Goal: Information Seeking & Learning: Learn about a topic

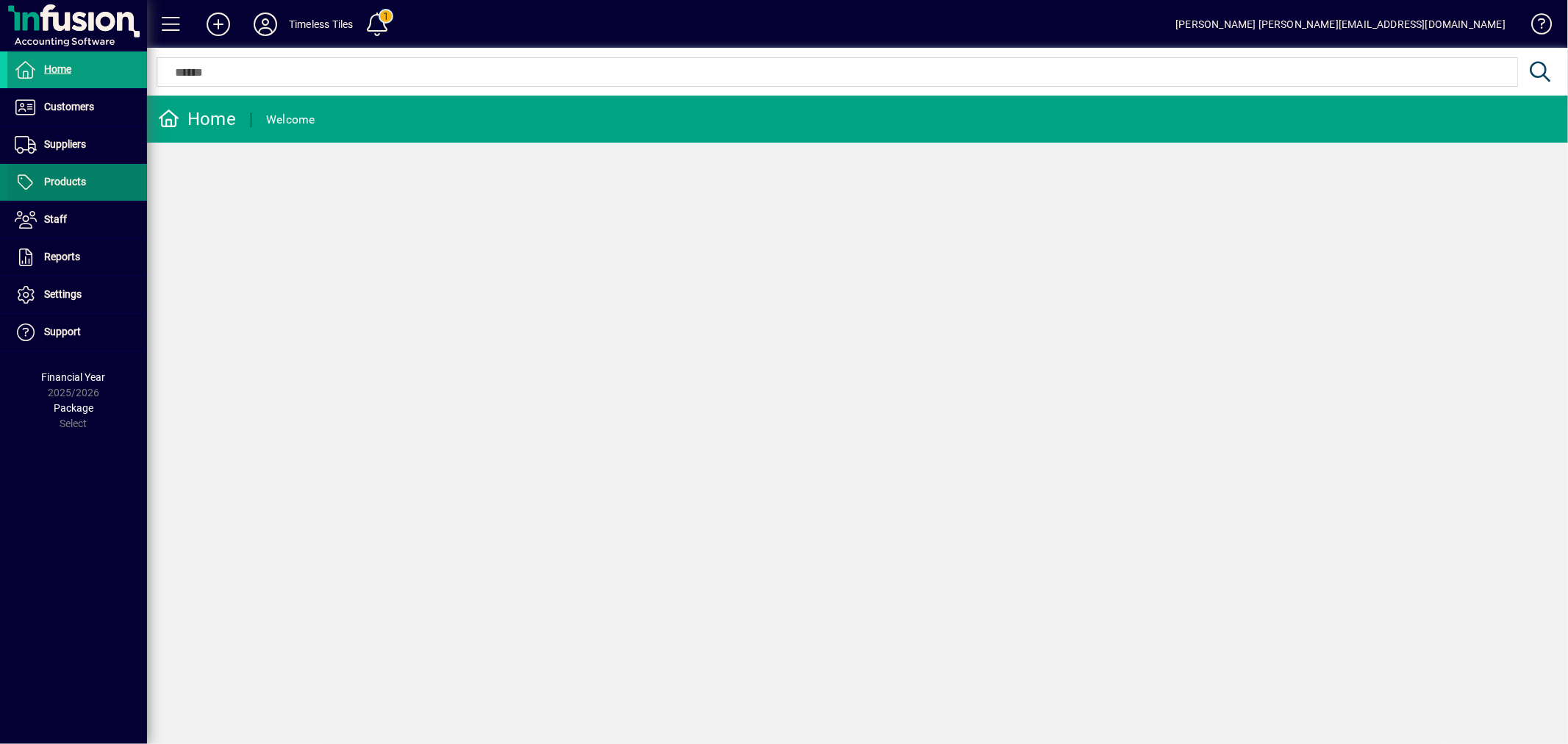
click at [97, 173] on span at bounding box center [76, 182] width 139 height 35
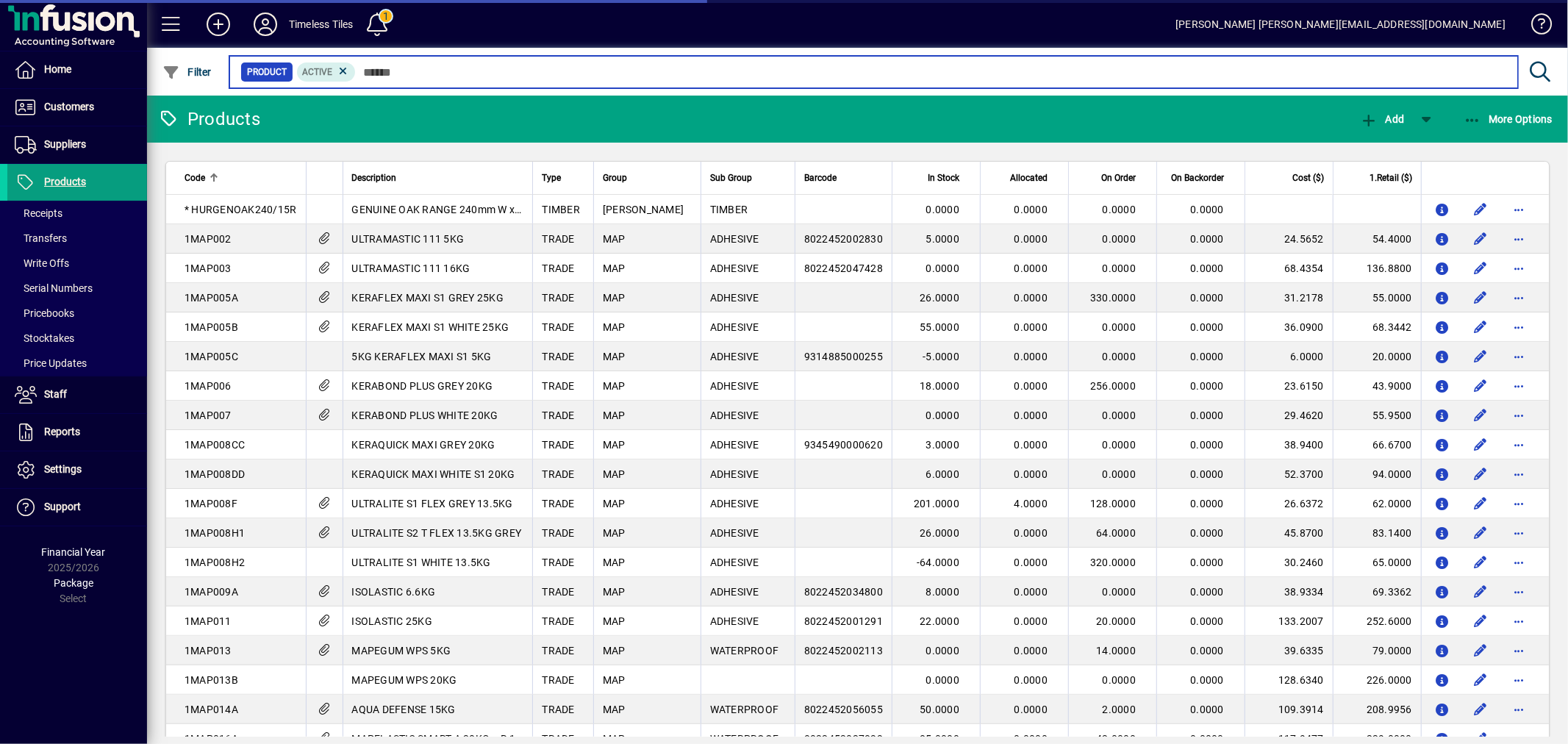
click at [480, 64] on input "text" at bounding box center [931, 72] width 1151 height 21
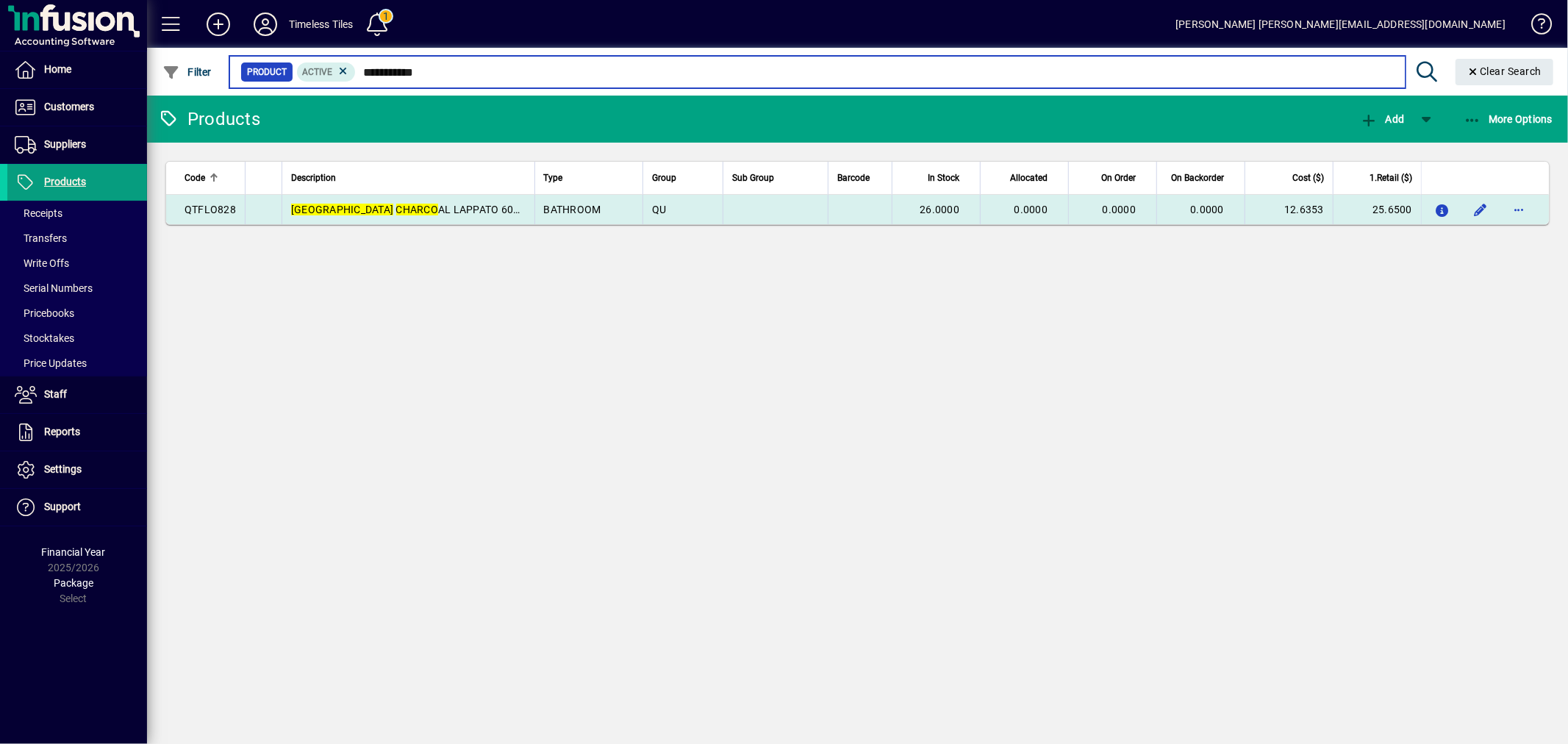
type input "**********"
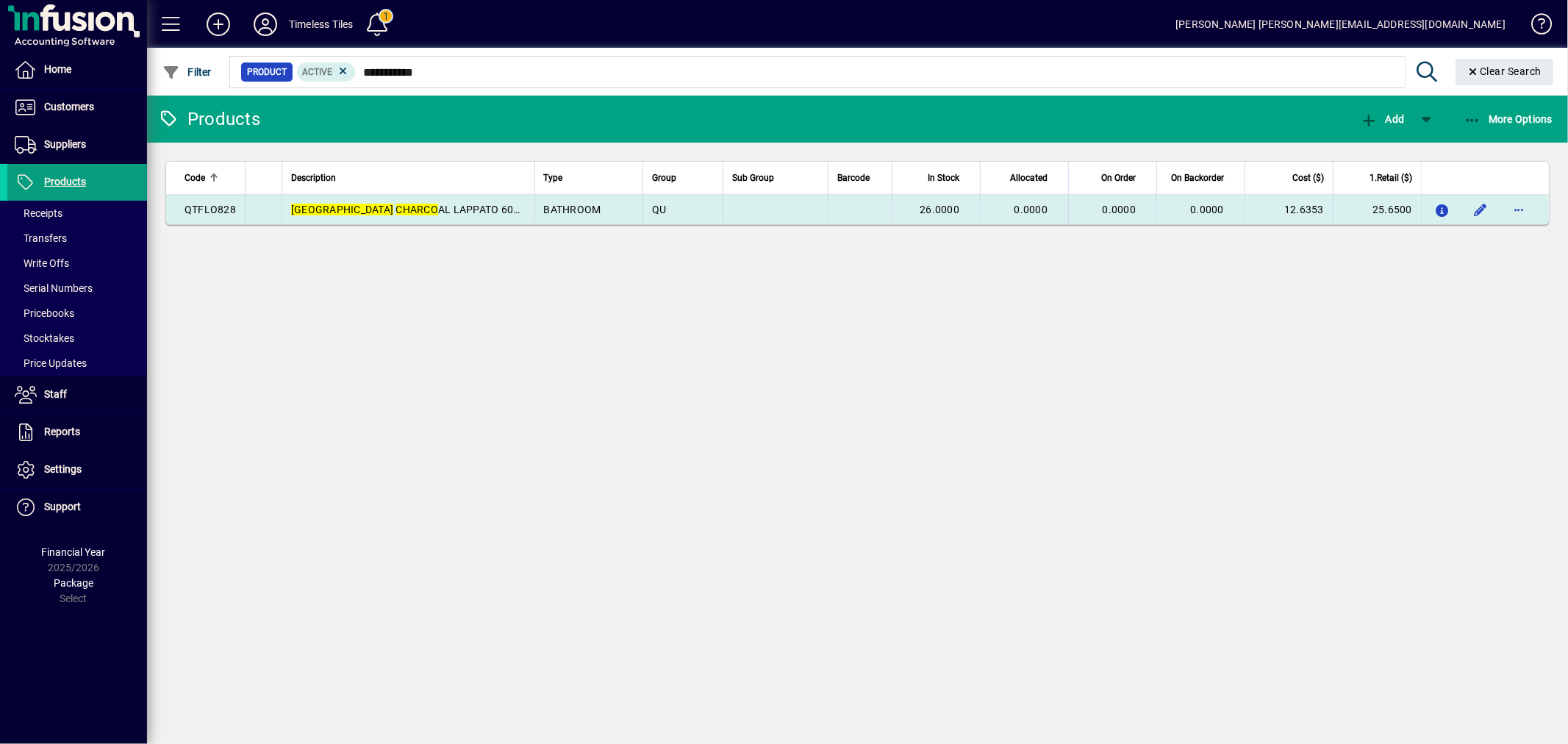
click at [419, 219] on td "OSLO CHARCO AL LAPPATO 600 X 600 (PCS)- *DELETED*" at bounding box center [407, 209] width 253 height 29
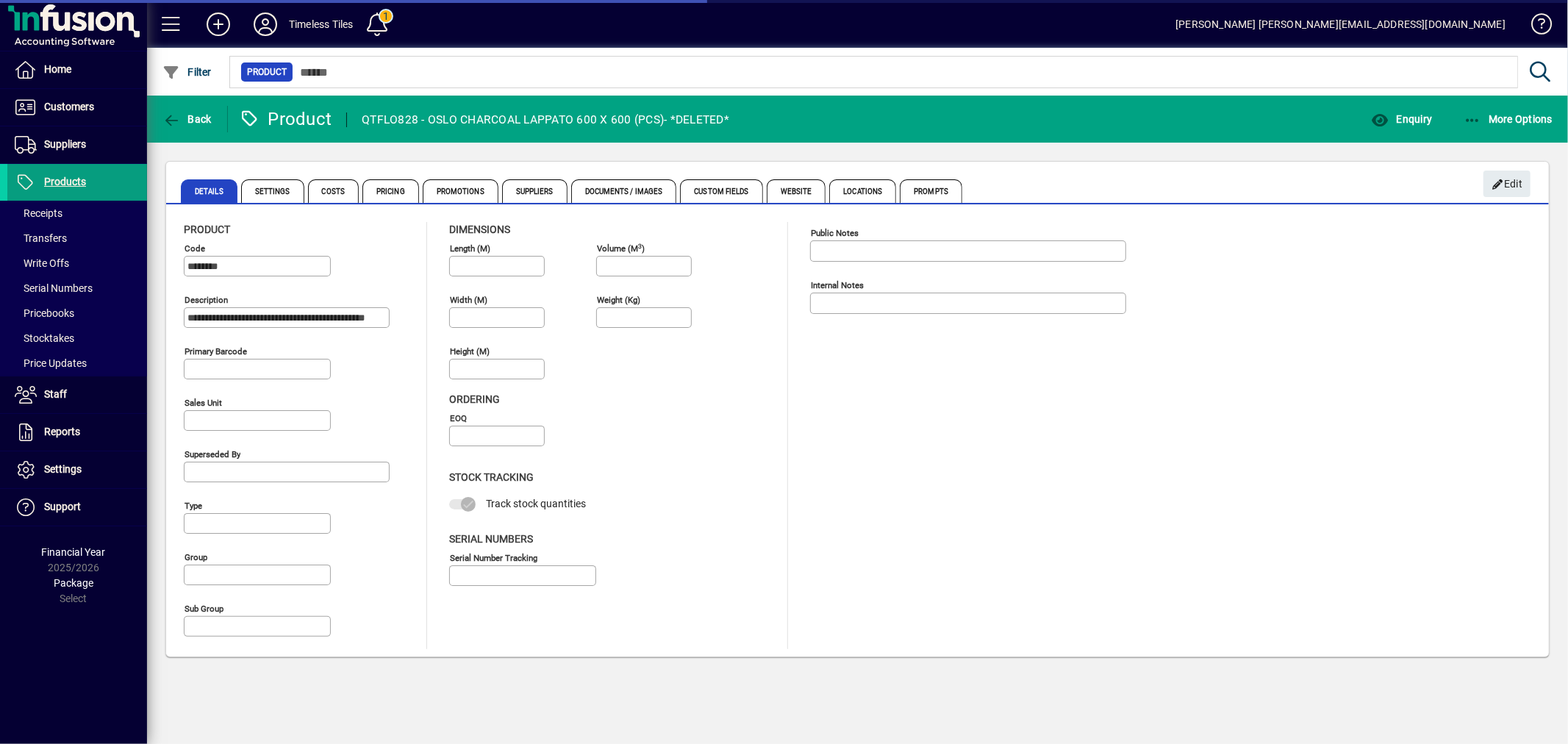
type input "**********"
type input "****"
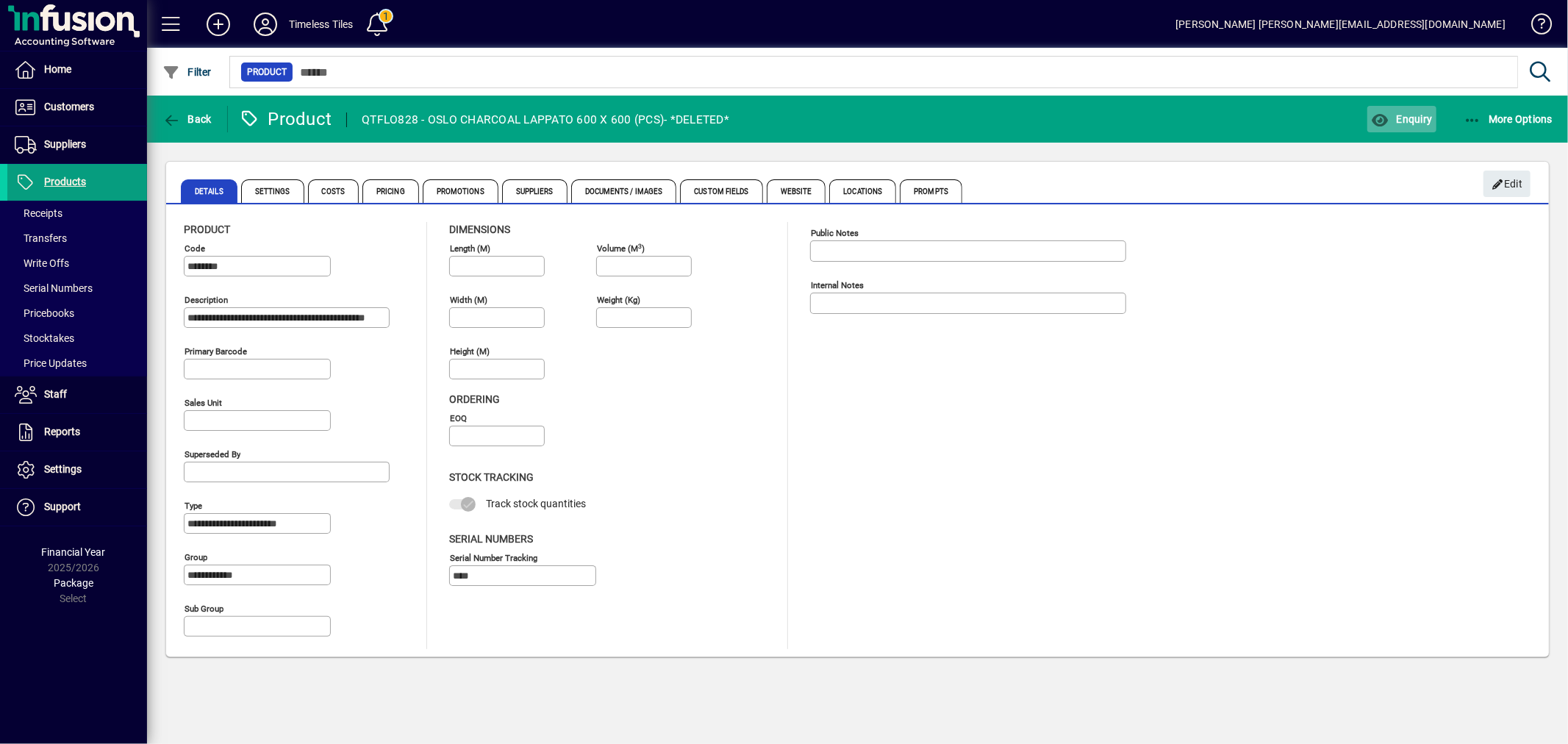
click at [1390, 113] on span "Enquiry" at bounding box center [1401, 119] width 61 height 12
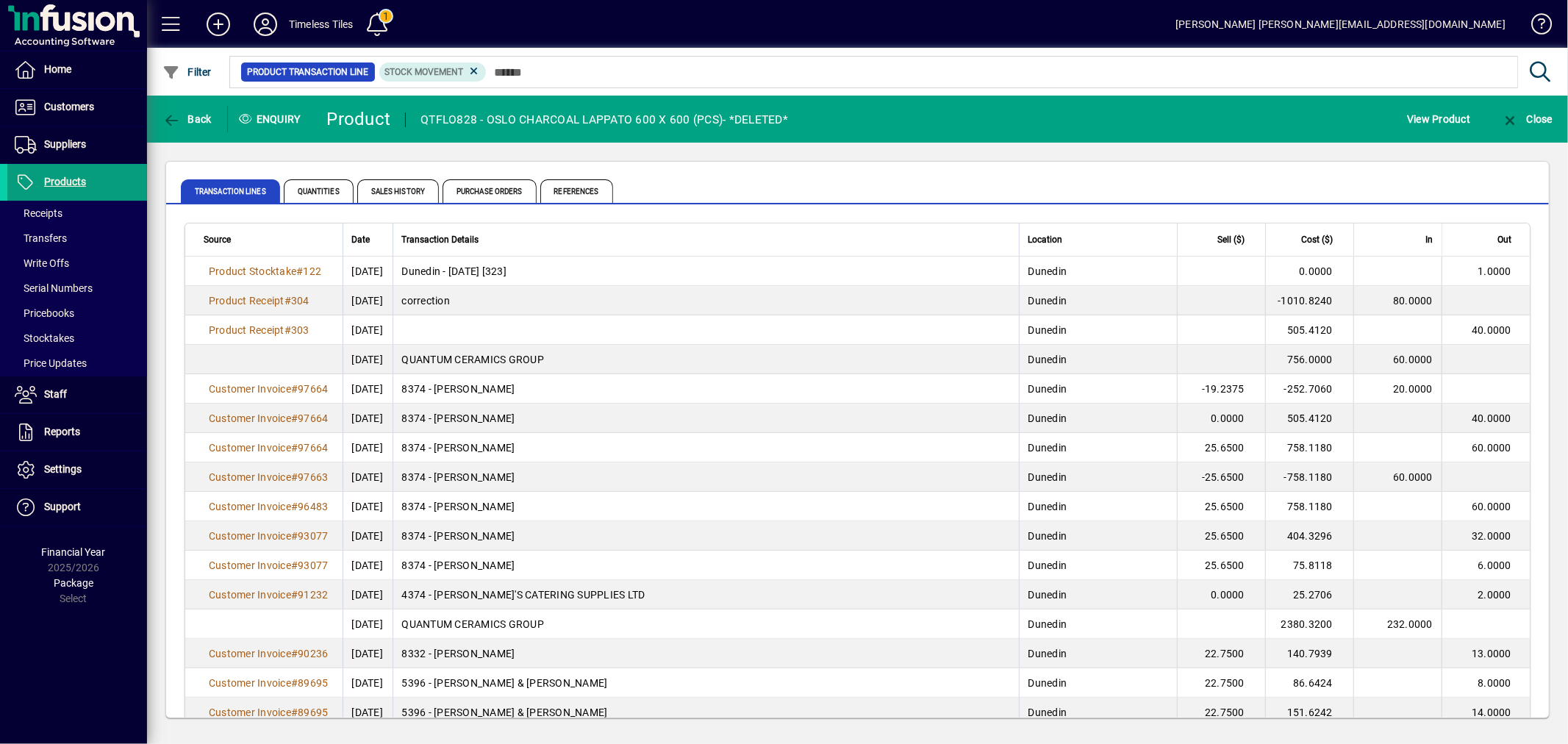
click at [655, 161] on mat-card "Transaction Lines Quantities Sales History Purchase Orders References Source Da…" at bounding box center [857, 439] width 1384 height 557
drag, startPoint x: 419, startPoint y: 119, endPoint x: 832, endPoint y: 121, distance: 413.0
click at [832, 121] on mat-toolbar-row "Back Enquiry Product QTFLO828 - [GEOGRAPHIC_DATA] CHARCOAL LAPPATO 600 X 600 (P…" at bounding box center [857, 119] width 1421 height 47
drag, startPoint x: 813, startPoint y: 116, endPoint x: 399, endPoint y: 116, distance: 414.0
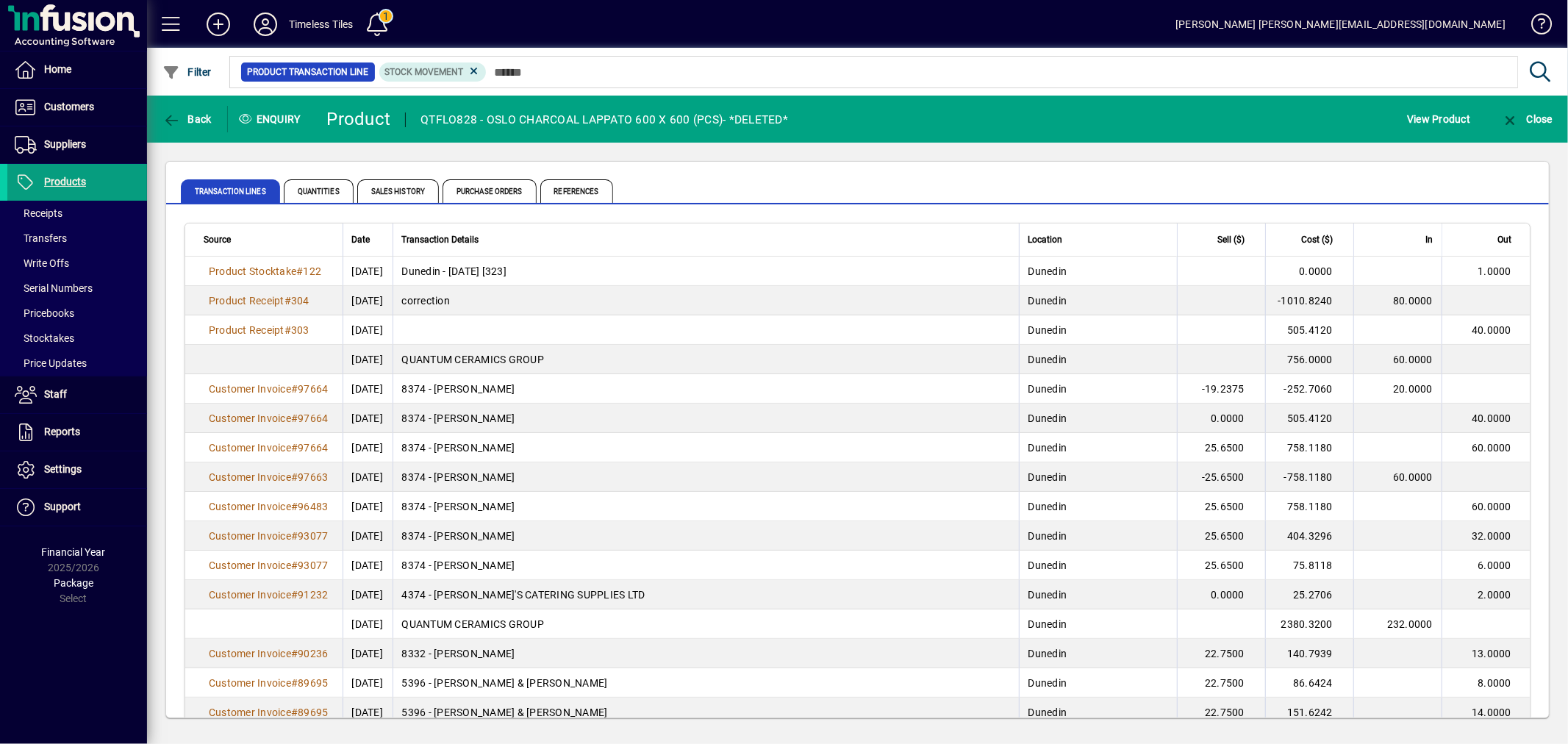
click at [399, 116] on mat-toolbar-row "Back Enquiry Product QTFLO828 - [GEOGRAPHIC_DATA] CHARCOAL LAPPATO 600 X 600 (P…" at bounding box center [857, 119] width 1421 height 47
click at [781, 127] on div "QTFLO828 - OSLO CHARCOAL LAPPATO 600 X 600 (PCS)- *DELETED*" at bounding box center [604, 120] width 367 height 24
drag, startPoint x: 802, startPoint y: 123, endPoint x: 371, endPoint y: 119, distance: 431.0
click at [371, 119] on mat-toolbar-row "Back Enquiry Product QTFLO828 - [GEOGRAPHIC_DATA] CHARCOAL LAPPATO 600 X 600 (P…" at bounding box center [857, 119] width 1421 height 47
click at [841, 116] on mat-toolbar-row "Back Enquiry Product QTFLO828 - [GEOGRAPHIC_DATA] CHARCOAL LAPPATO 600 X 600 (P…" at bounding box center [857, 119] width 1421 height 47
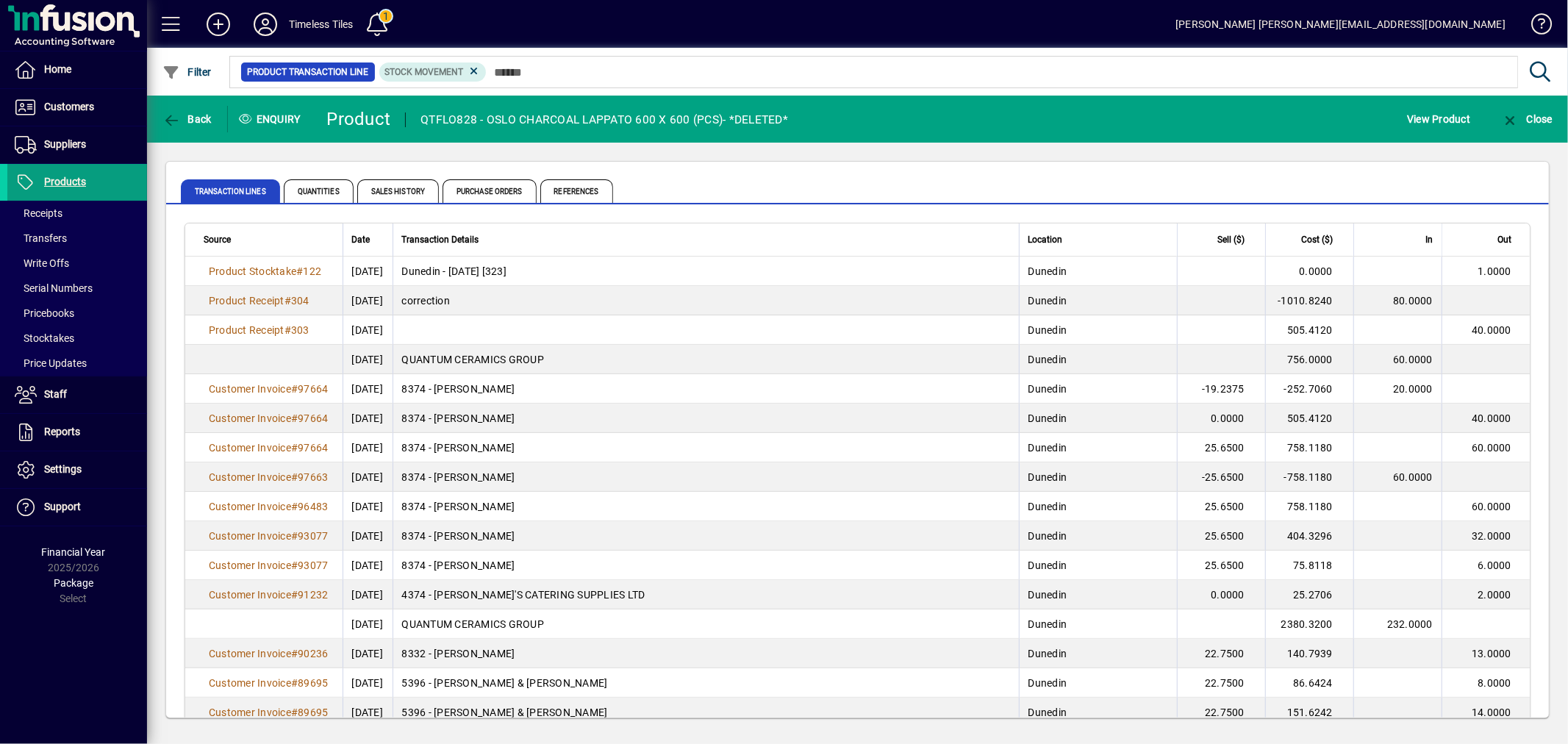
drag, startPoint x: 820, startPoint y: 113, endPoint x: 413, endPoint y: 112, distance: 407.0
click at [413, 112] on mat-toolbar-row "Back Enquiry Product QTFLO828 - [GEOGRAPHIC_DATA] CHARCOAL LAPPATO 600 X 600 (P…" at bounding box center [857, 119] width 1421 height 47
click at [849, 118] on mat-toolbar-row "Back Enquiry Product QTFLO828 - [GEOGRAPHIC_DATA] CHARCOAL LAPPATO 600 X 600 (P…" at bounding box center [857, 119] width 1421 height 47
drag, startPoint x: 806, startPoint y: 122, endPoint x: 413, endPoint y: 100, distance: 393.6
click at [413, 100] on mat-toolbar-row "Back Enquiry Product QTFLO828 - [GEOGRAPHIC_DATA] CHARCOAL LAPPATO 600 X 600 (P…" at bounding box center [857, 119] width 1421 height 47
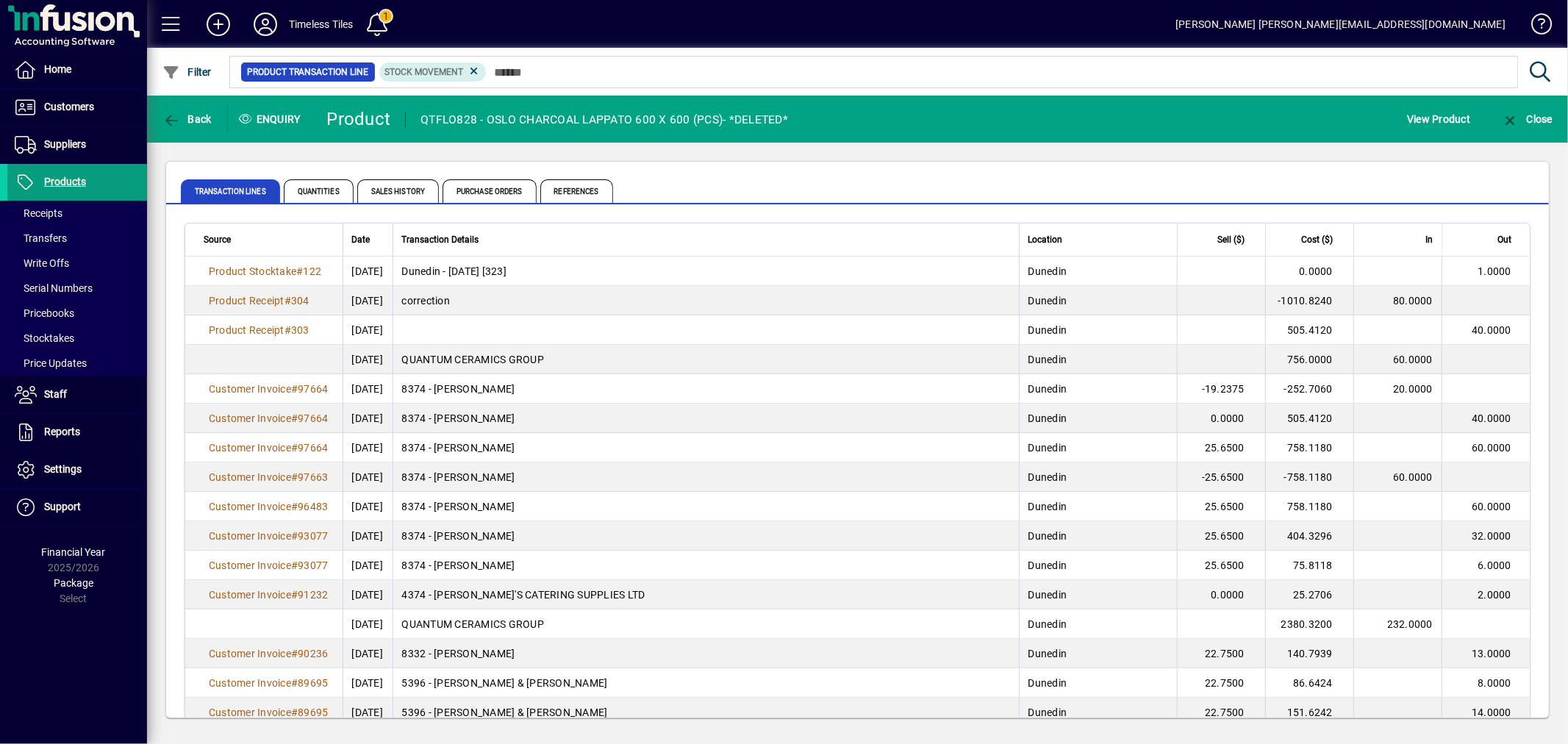
click at [858, 108] on mat-toolbar-row "Back Enquiry Product QTFLO828 - [GEOGRAPHIC_DATA] CHARCOAL LAPPATO 600 X 600 (P…" at bounding box center [857, 119] width 1421 height 47
